Goal: Task Accomplishment & Management: Manage account settings

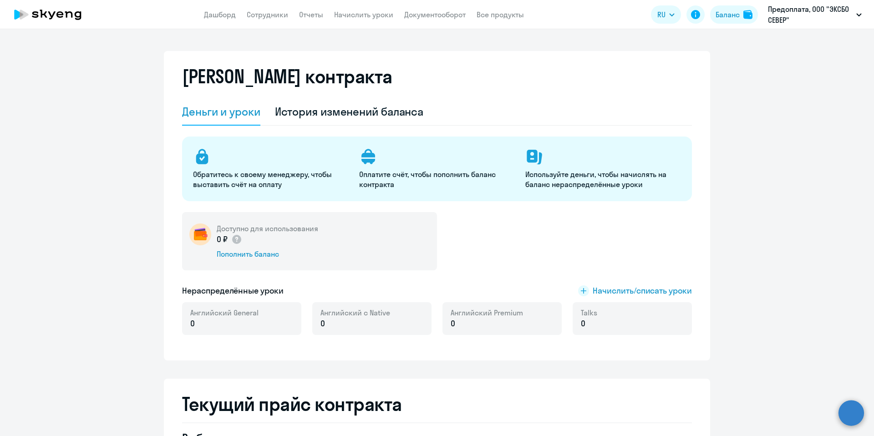
select select "english_adult_not_native_speaker"
click at [271, 10] on app-menu-item-link "Сотрудники" at bounding box center [267, 14] width 41 height 11
click at [270, 12] on link "Сотрудники" at bounding box center [267, 14] width 41 height 9
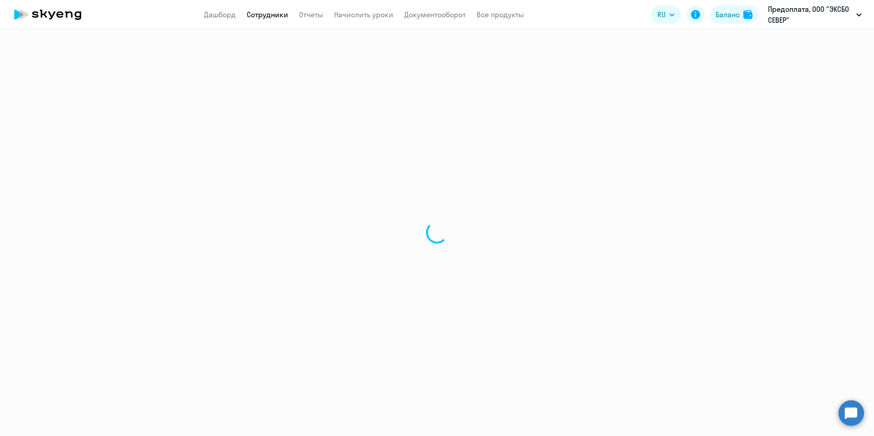
select select "30"
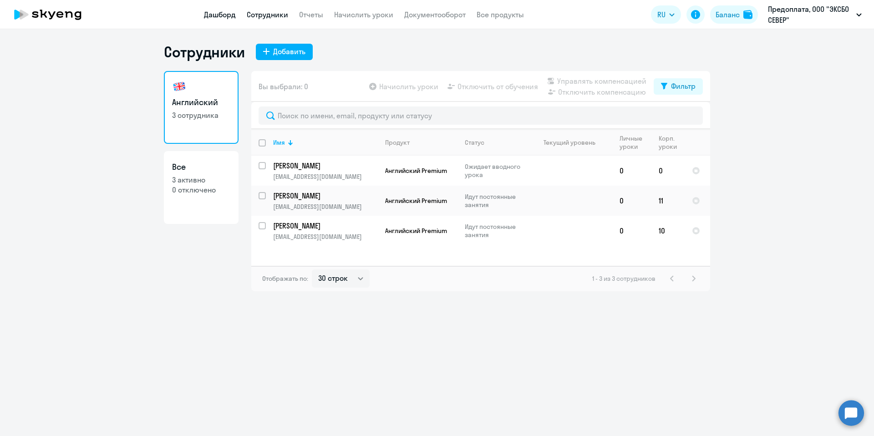
click at [211, 18] on link "Дашборд" at bounding box center [220, 14] width 32 height 9
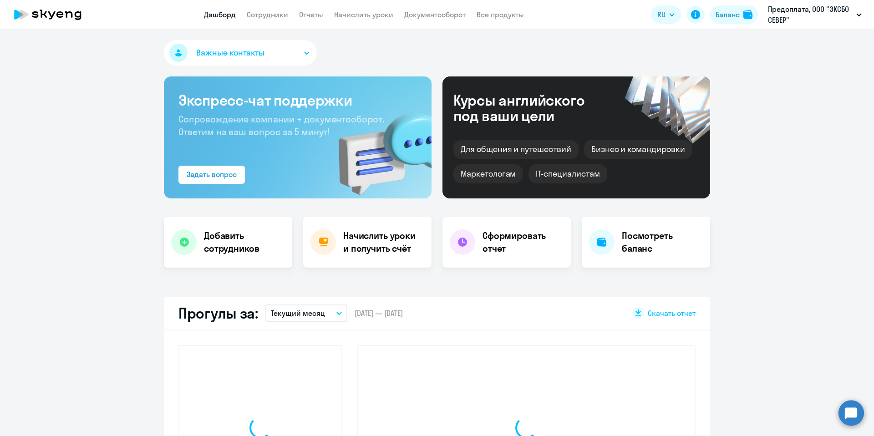
select select "30"
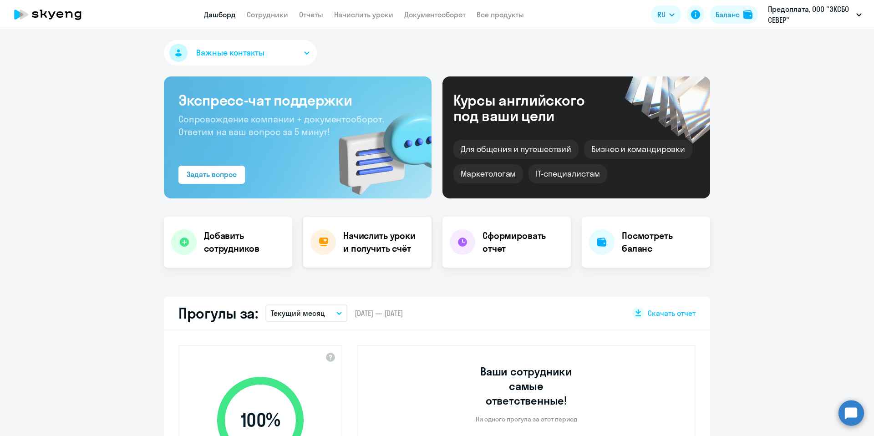
click at [352, 242] on h4 "Начислить уроки и получить счёт" at bounding box center [382, 243] width 79 height 26
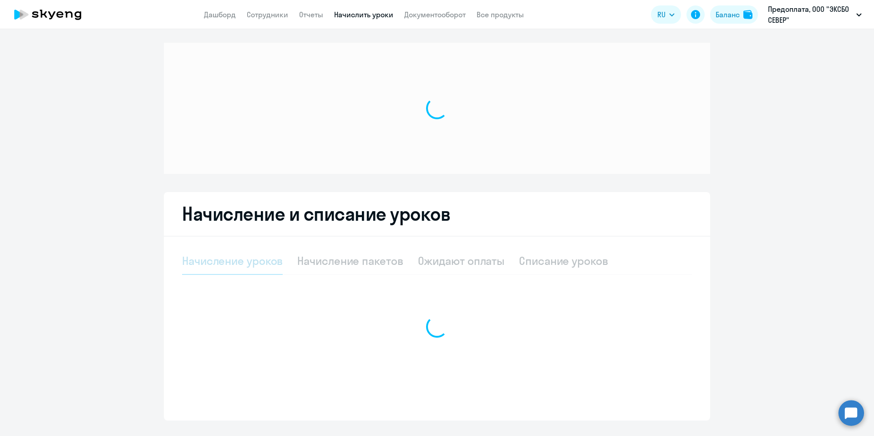
select select "10"
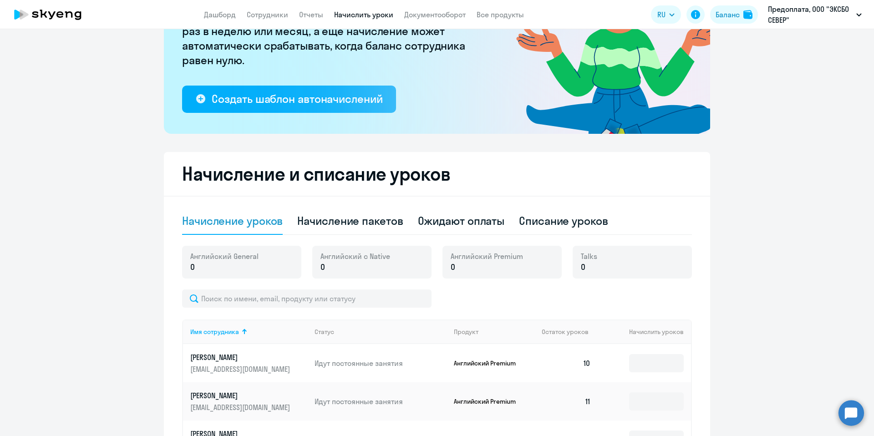
scroll to position [220, 0]
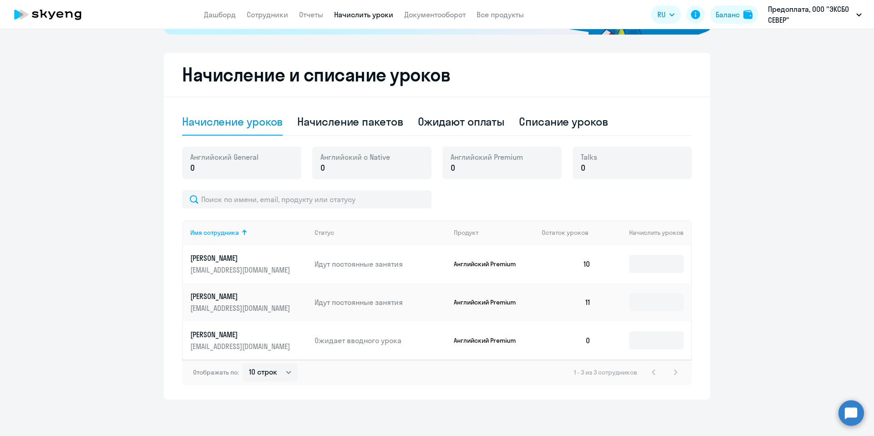
click at [245, 170] on p "0" at bounding box center [224, 168] width 68 height 12
click at [317, 123] on div "Начисление пакетов" at bounding box center [350, 121] width 106 height 15
select select "10"
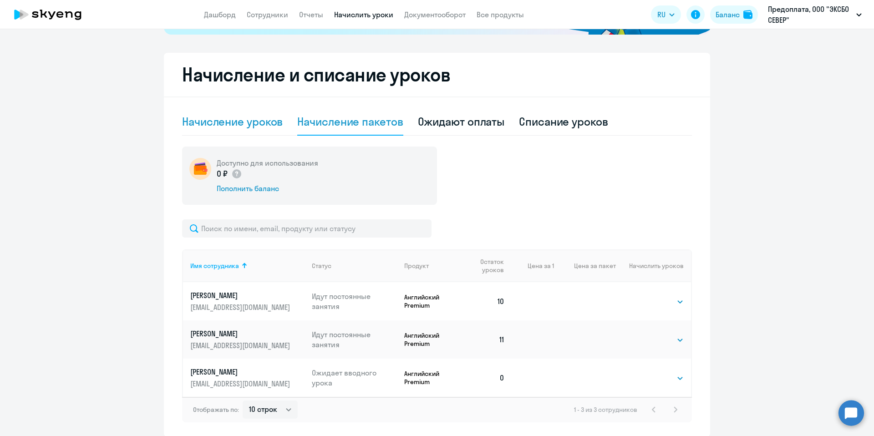
click at [265, 127] on div "Начисление уроков" at bounding box center [232, 121] width 101 height 15
select select "10"
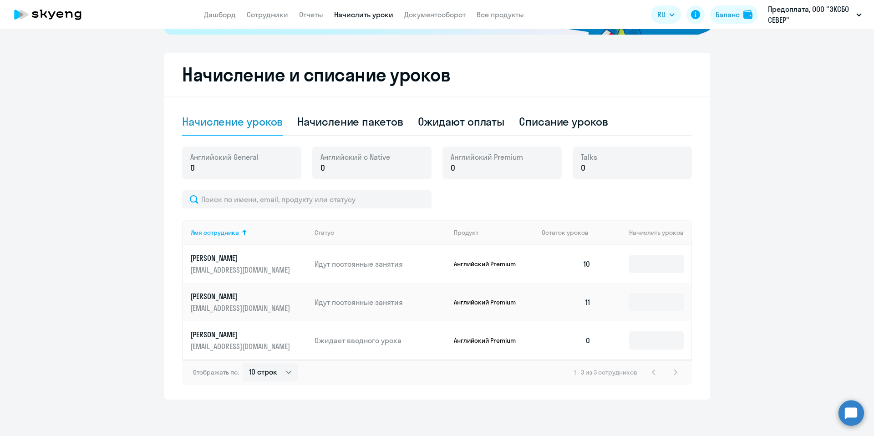
click at [256, 173] on div "Английский General 0" at bounding box center [241, 163] width 119 height 33
drag, startPoint x: 217, startPoint y: 169, endPoint x: 356, endPoint y: 122, distance: 146.6
click at [218, 169] on p "0" at bounding box center [224, 168] width 68 height 12
click at [366, 122] on div "Начисление пакетов" at bounding box center [350, 121] width 106 height 15
select select "10"
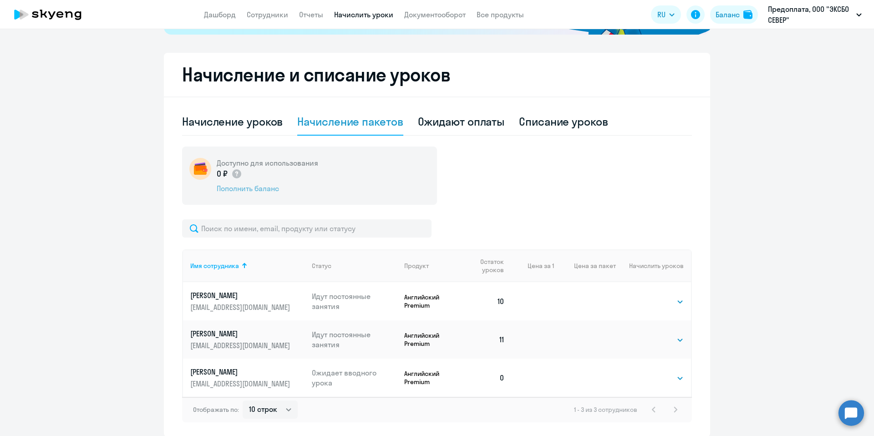
click at [258, 190] on div "Пополнить баланс" at bounding box center [268, 189] width 102 height 10
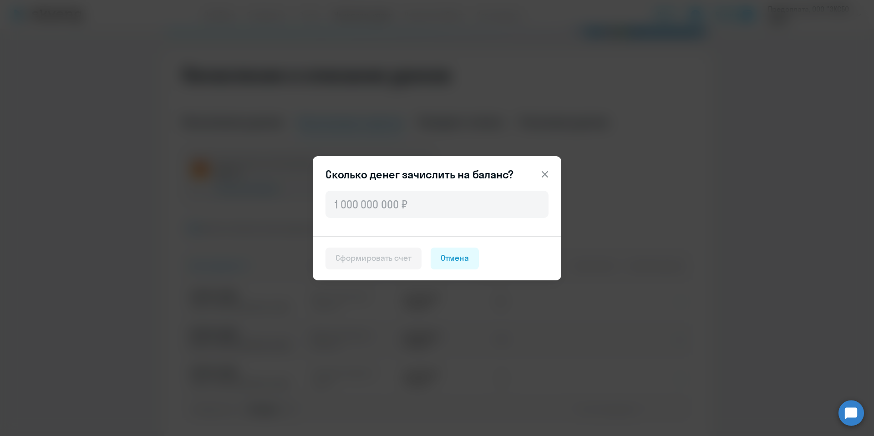
drag, startPoint x: 543, startPoint y: 129, endPoint x: 530, endPoint y: 136, distance: 14.9
click at [542, 129] on div "Сколько денег зачислить на баланс? Сформировать счет Отмена" at bounding box center [437, 218] width 441 height 255
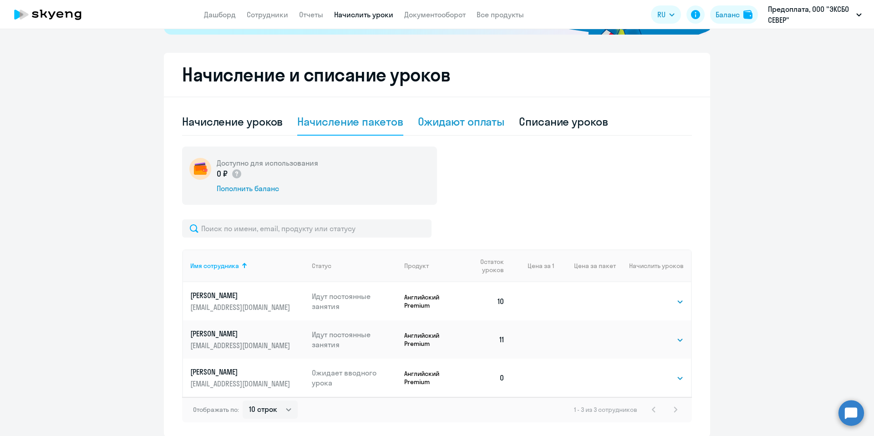
click at [466, 117] on div "Ожидают оплаты" at bounding box center [461, 121] width 87 height 15
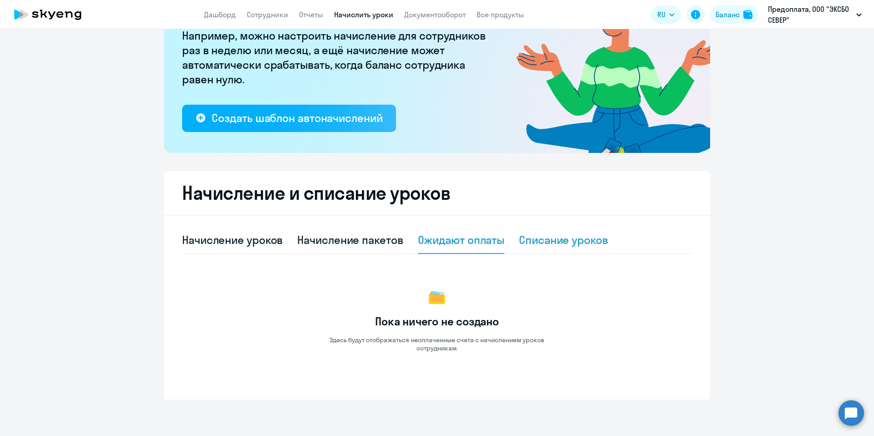
click at [550, 242] on div "Списание уроков" at bounding box center [563, 240] width 89 height 15
select select "10"
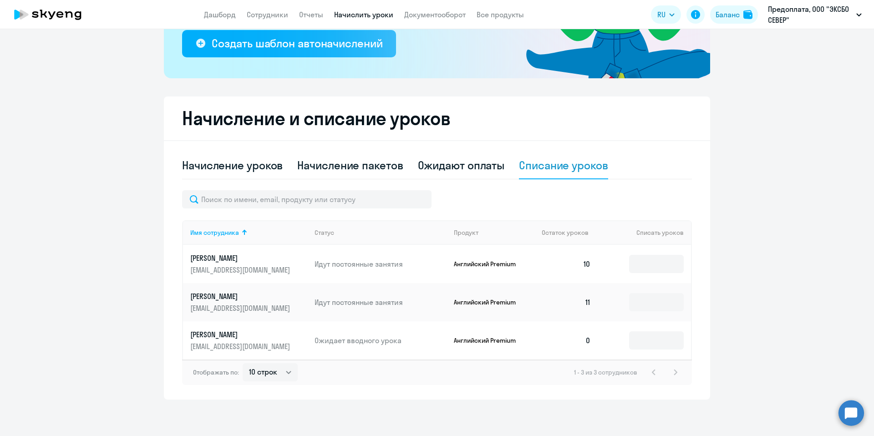
click at [437, 175] on div "Ожидают оплаты" at bounding box center [461, 165] width 87 height 27
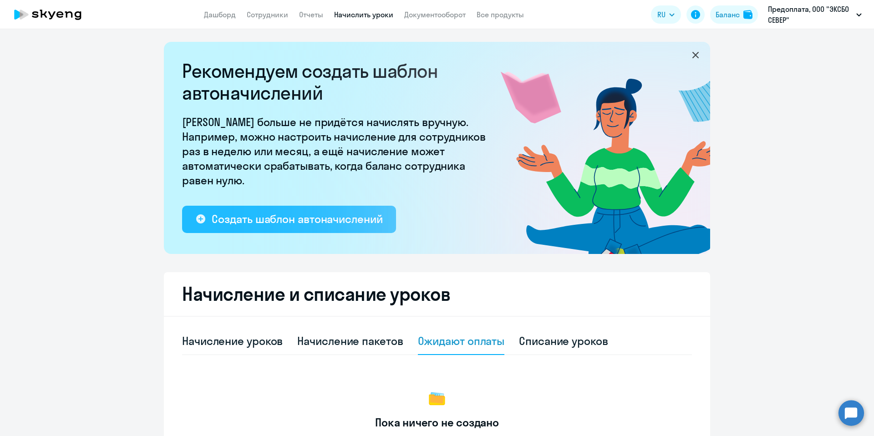
scroll to position [0, 0]
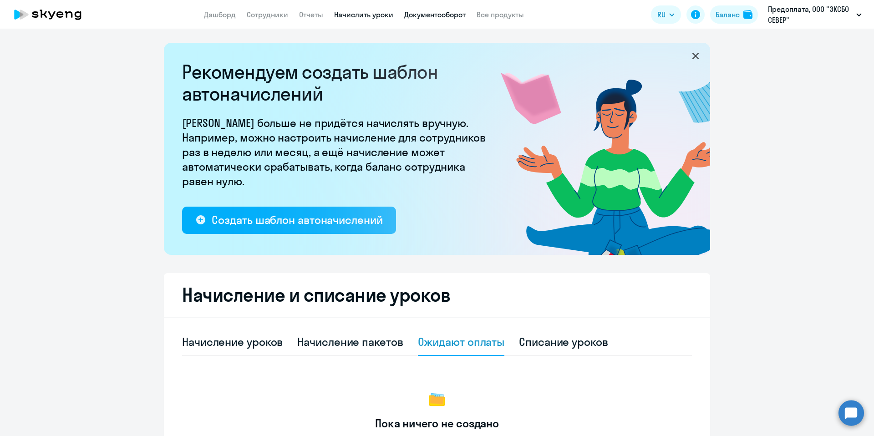
click at [442, 15] on link "Документооборот" at bounding box center [434, 14] width 61 height 9
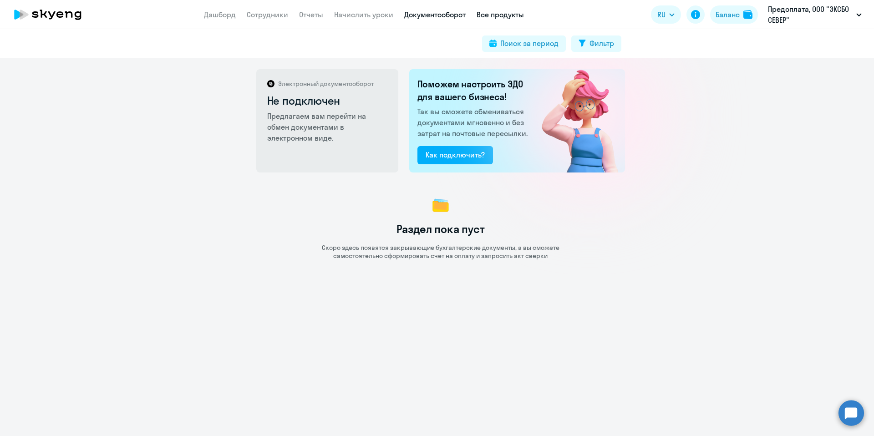
click at [499, 11] on link "Все продукты" at bounding box center [500, 14] width 47 height 9
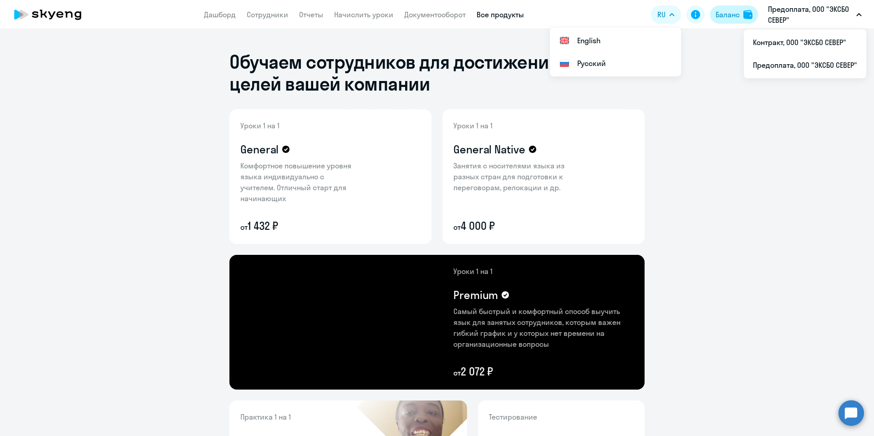
click at [730, 17] on div "Баланс" at bounding box center [728, 14] width 24 height 11
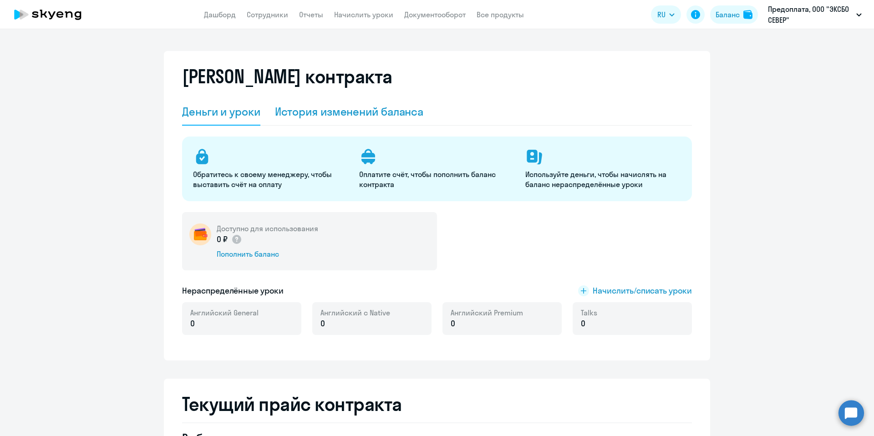
click at [347, 119] on div "История изменений баланса" at bounding box center [349, 111] width 149 height 27
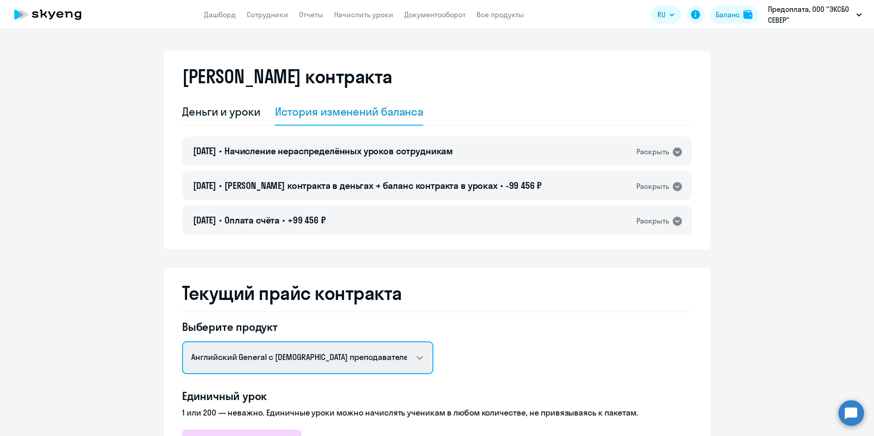
click at [370, 365] on select "Английский General с русскоговорящим преподавателем Английский General с [DEMOG…" at bounding box center [307, 358] width 251 height 33
select select "english_adult_not_native_speaker_premium"
click at [182, 342] on select "Английский General с русскоговорящим преподавателем Английский General с [DEMOG…" at bounding box center [307, 358] width 251 height 33
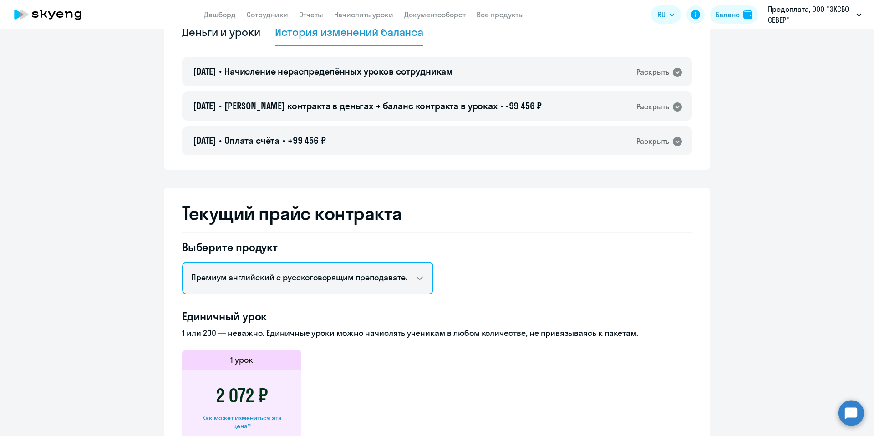
scroll to position [81, 0]
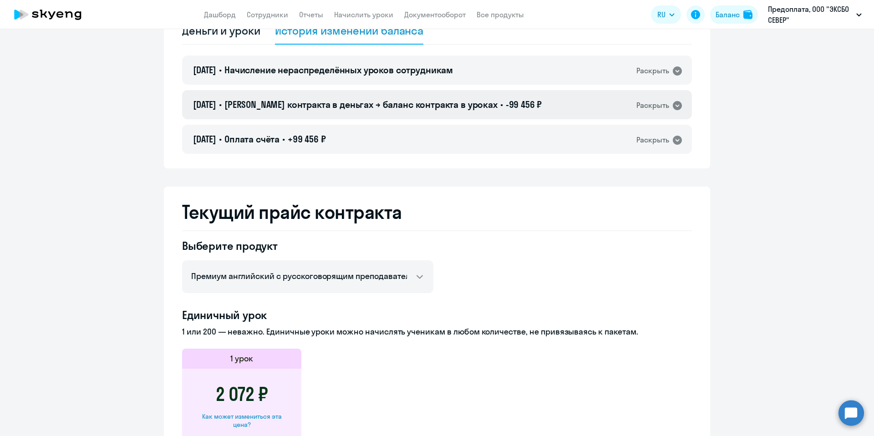
click at [672, 105] on icon at bounding box center [677, 105] width 11 height 11
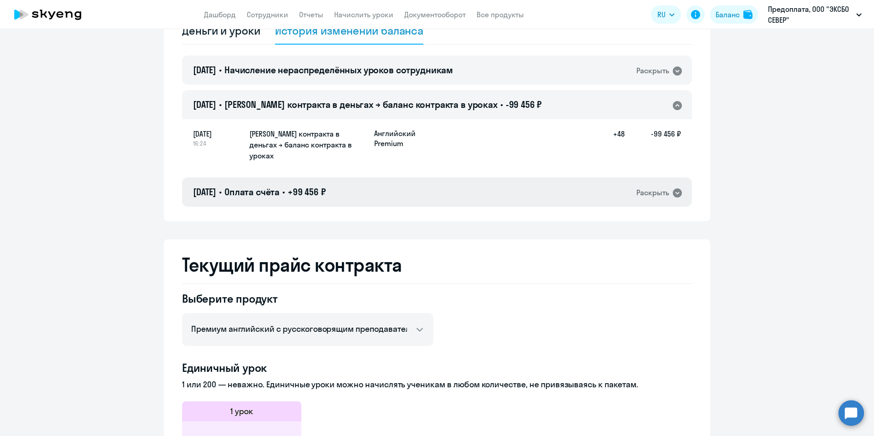
click at [679, 188] on icon at bounding box center [677, 193] width 11 height 11
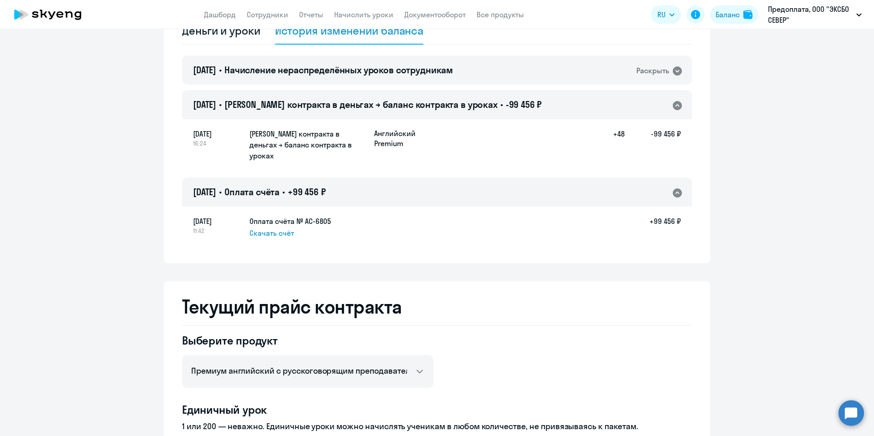
click at [280, 228] on span "Скачать счёт" at bounding box center [272, 233] width 45 height 11
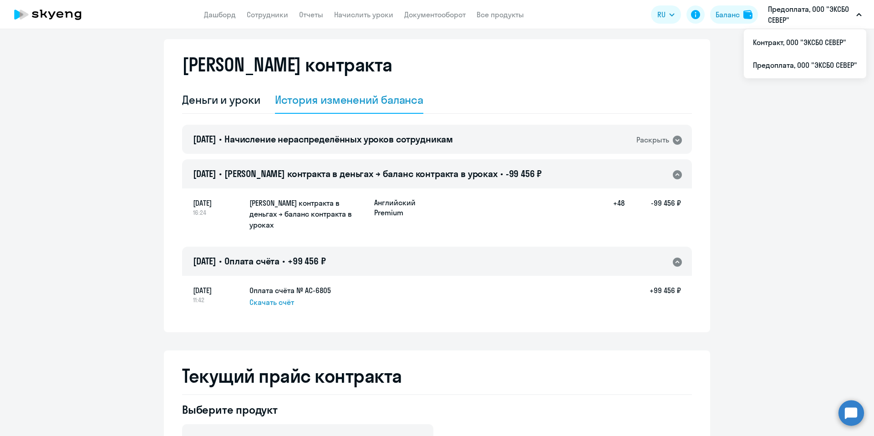
scroll to position [0, 0]
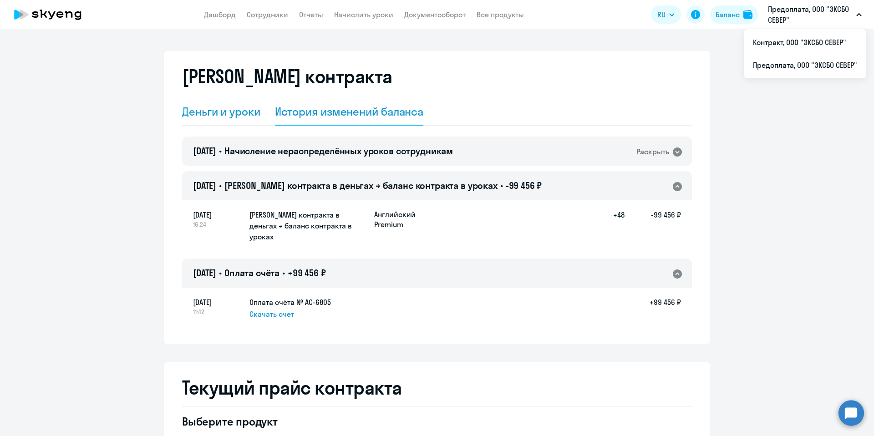
click at [235, 112] on div "Деньги и уроки" at bounding box center [221, 111] width 78 height 15
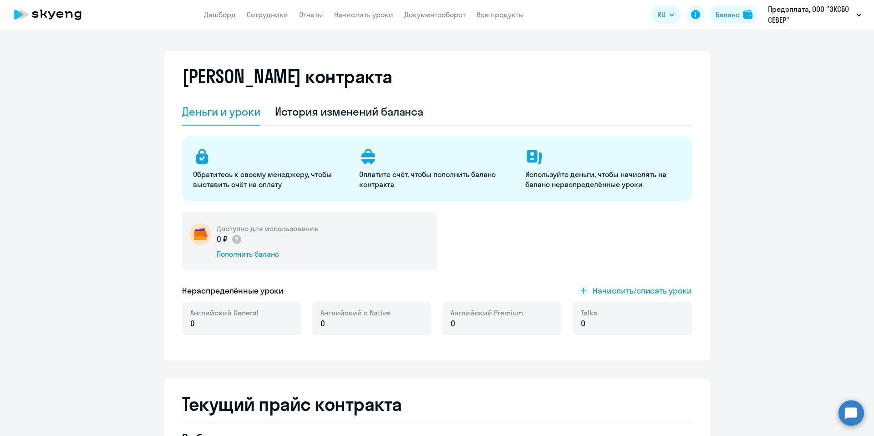
click at [241, 322] on p "0" at bounding box center [224, 324] width 68 height 12
click at [656, 291] on span "Начислить/списать уроки" at bounding box center [642, 291] width 99 height 12
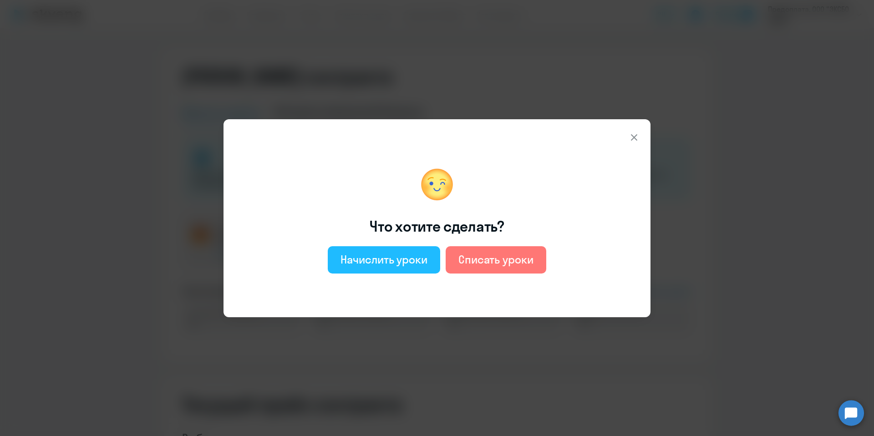
click at [364, 260] on div "Начислить уроки" at bounding box center [384, 259] width 87 height 15
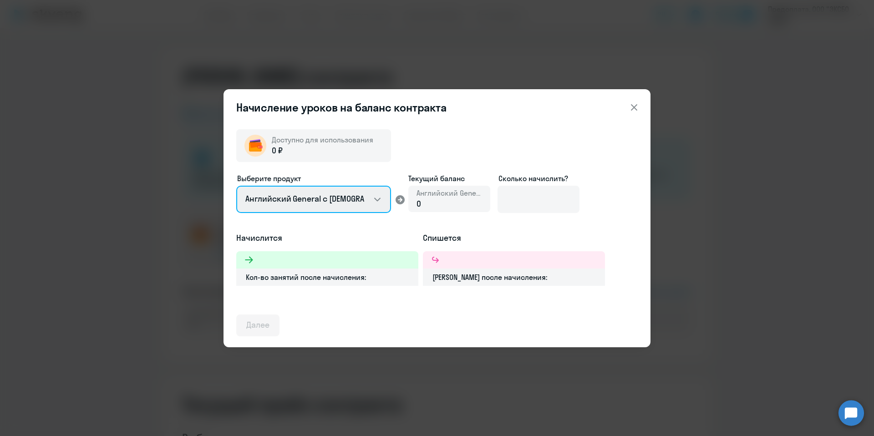
click at [344, 196] on select "Английский General с [DEMOGRAPHIC_DATA] преподавателем Английский General с [DE…" at bounding box center [313, 199] width 155 height 27
select select "english_adult_not_native_speaker_premium"
click at [236, 186] on select "Английский General с [DEMOGRAPHIC_DATA] преподавателем Английский General с [DE…" at bounding box center [313, 199] width 155 height 27
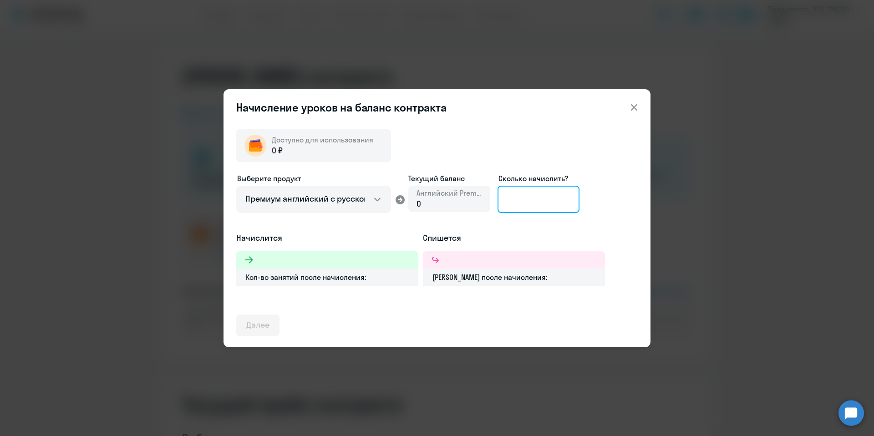
click at [530, 204] on input at bounding box center [539, 199] width 82 height 27
click at [461, 206] on div "0" at bounding box center [450, 204] width 66 height 12
click at [437, 206] on div "0" at bounding box center [450, 204] width 66 height 12
click at [414, 202] on div "Английский Premium 0" at bounding box center [450, 199] width 82 height 26
click at [516, 204] on input at bounding box center [539, 199] width 82 height 27
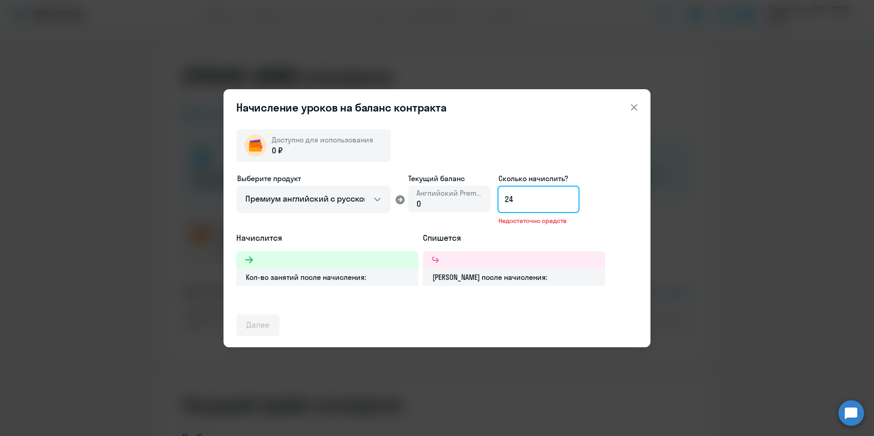
type input "24"
click at [629, 103] on icon at bounding box center [634, 107] width 11 height 11
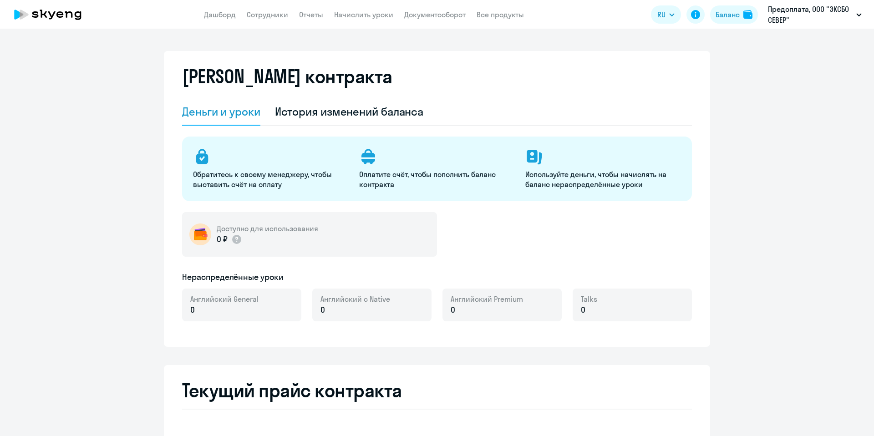
select select "english_adult_not_native_speaker"
